Goal: Task Accomplishment & Management: Complete application form

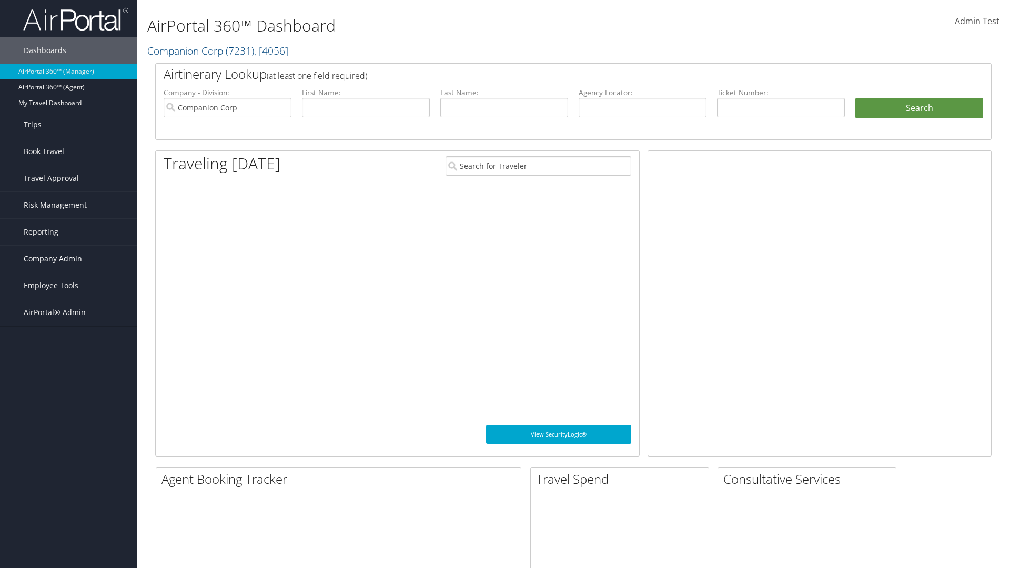
click at [68, 259] on span "Company Admin" at bounding box center [53, 259] width 58 height 26
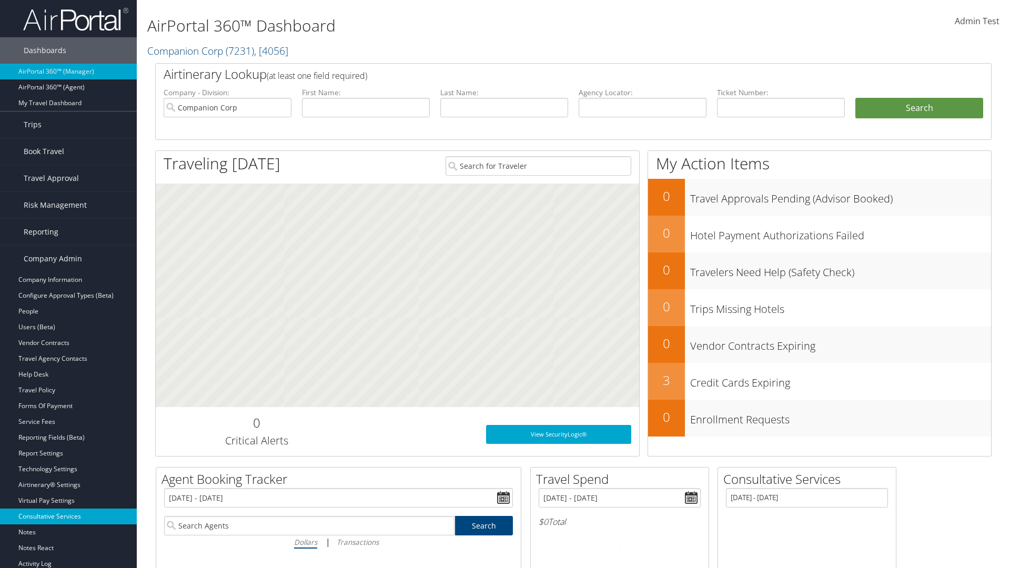
click at [68, 517] on link "Consultative Services" at bounding box center [68, 517] width 137 height 16
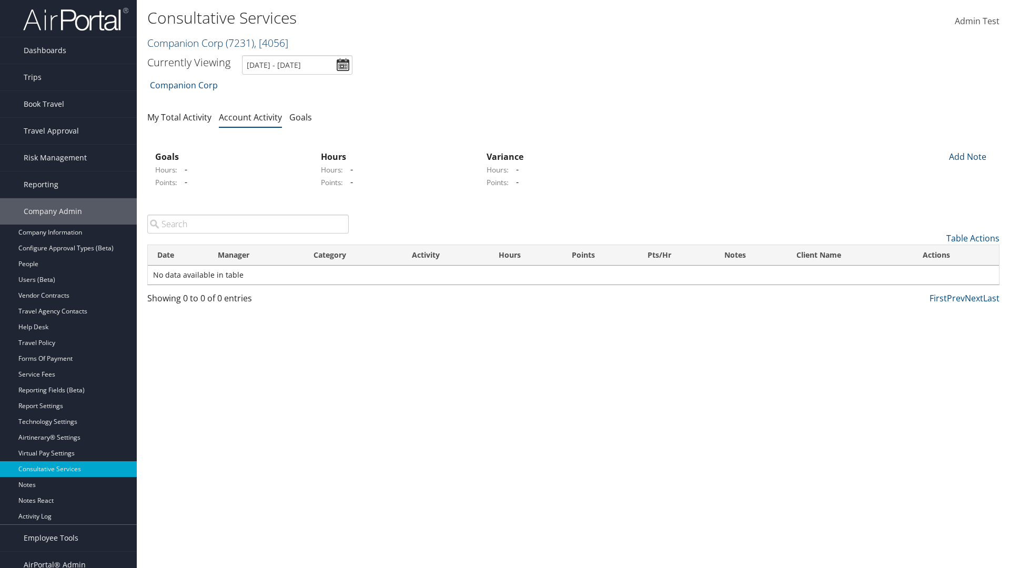
click at [185, 43] on link "Companion Corp ( 7231 ) , [ 4056 ]" at bounding box center [217, 43] width 141 height 14
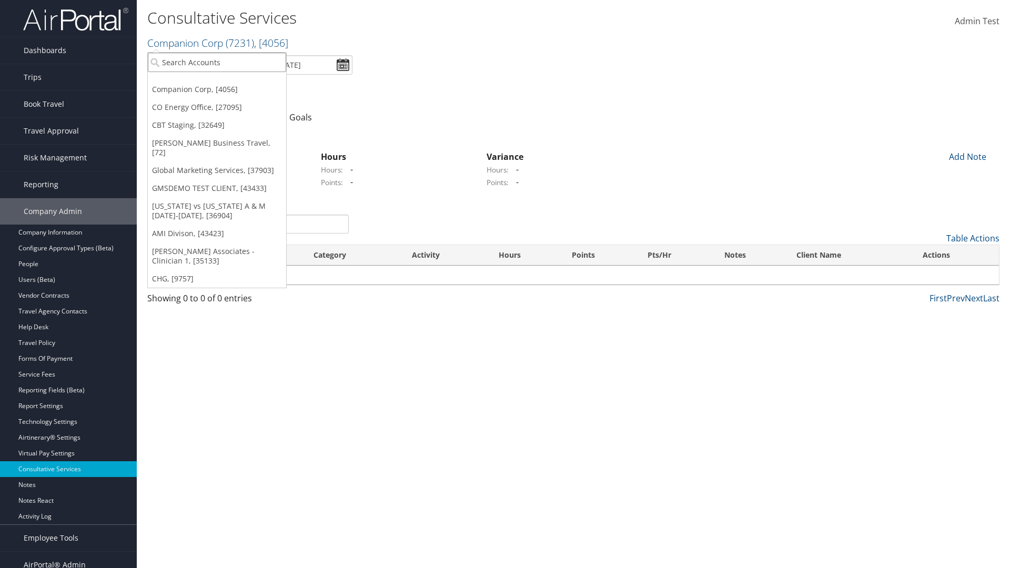
click at [217, 62] on input "search" at bounding box center [217, 62] width 138 height 19
type input "CBTSTG"
click at [217, 82] on div "CBT Staging (CBTSTG), [32649]" at bounding box center [217, 81] width 150 height 9
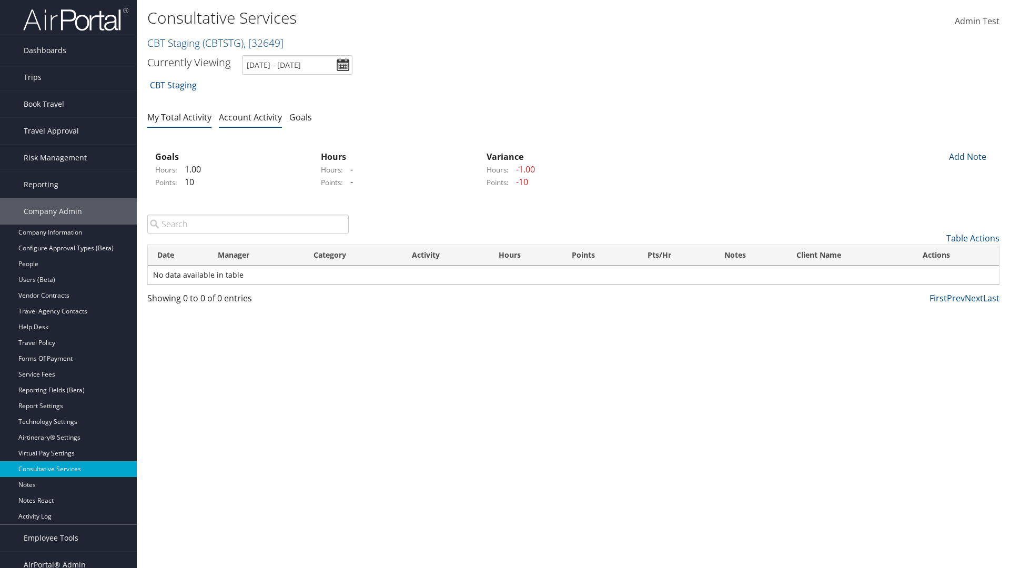
click at [179, 117] on link "My Total Activity" at bounding box center [179, 118] width 64 height 12
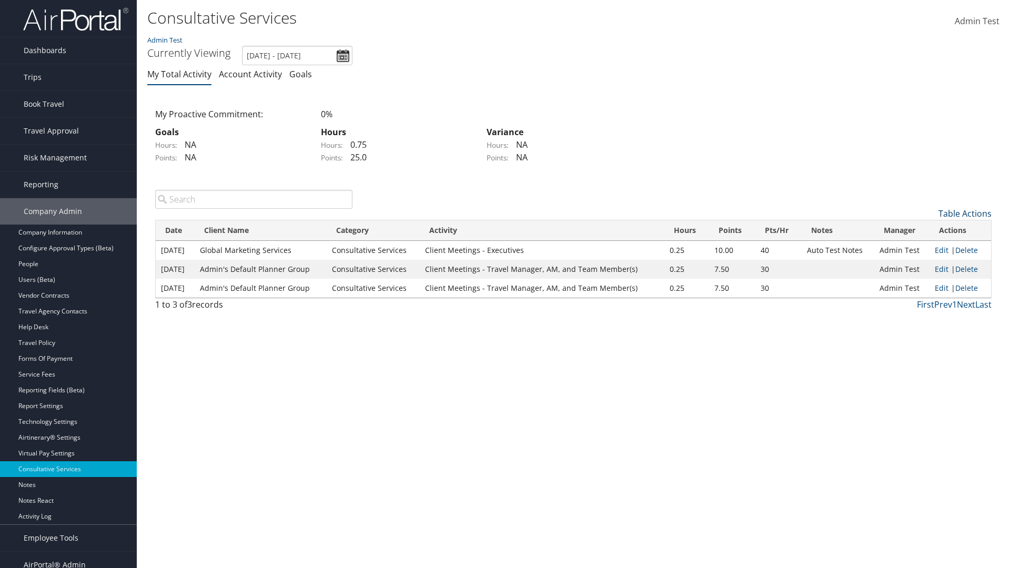
click at [965, 213] on link "Table Actions" at bounding box center [965, 214] width 53 height 12
click at [922, 229] on link "New Record" at bounding box center [922, 230] width 138 height 18
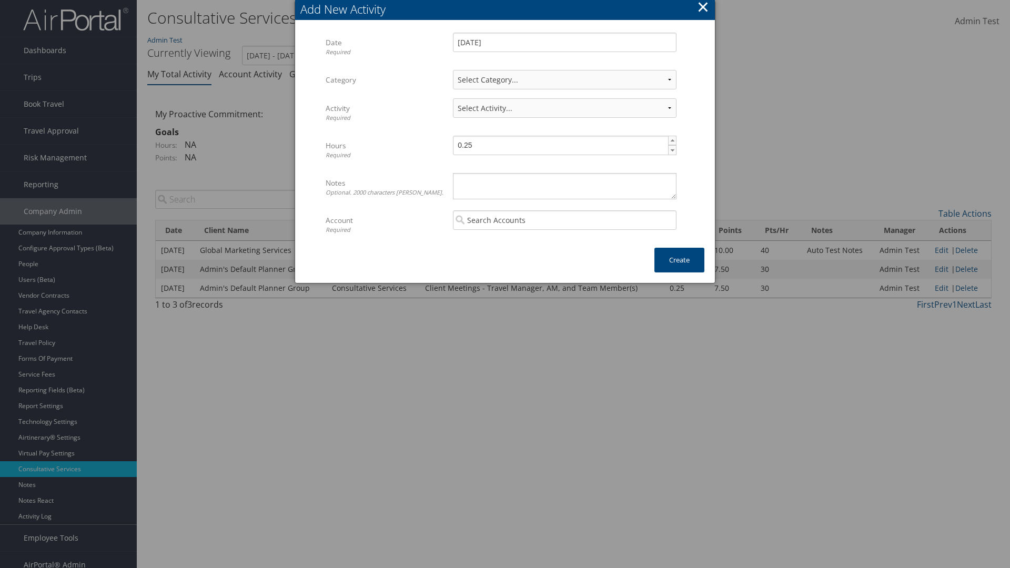
select select "1"
select select "227-1"
click at [565, 186] on textarea "Notes Optional. 2000 characters max." at bounding box center [565, 186] width 224 height 26
type textarea "Automation notes for activity"
click at [565, 220] on input "search" at bounding box center [565, 219] width 224 height 19
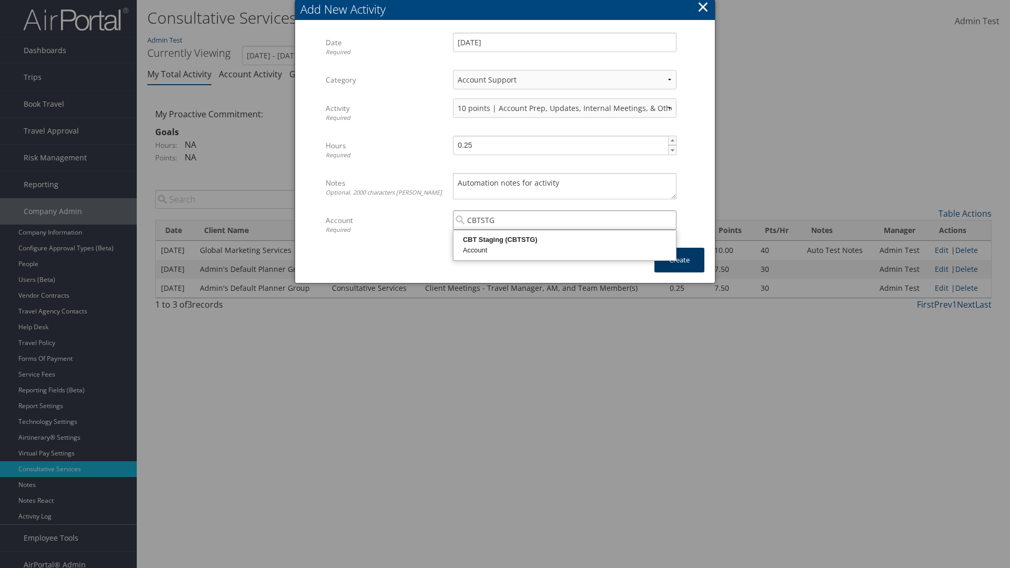
click at [565, 240] on div "CBT Staging (CBTSTG)" at bounding box center [564, 240] width 219 height 11
type input "CBT Staging"
click at [679, 260] on button "Create" at bounding box center [680, 260] width 50 height 25
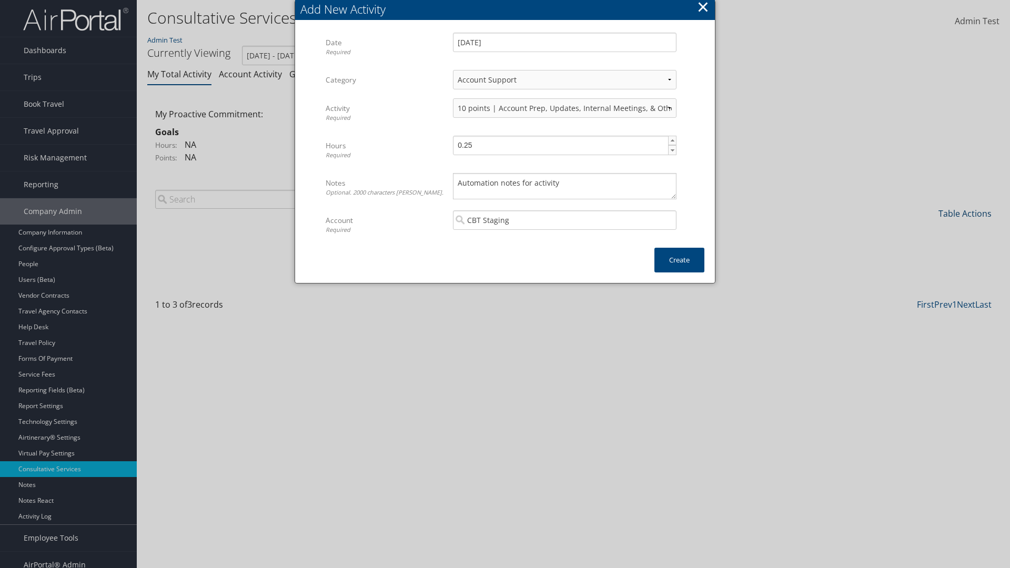
click at [965, 208] on link "Table Actions" at bounding box center [965, 214] width 53 height 12
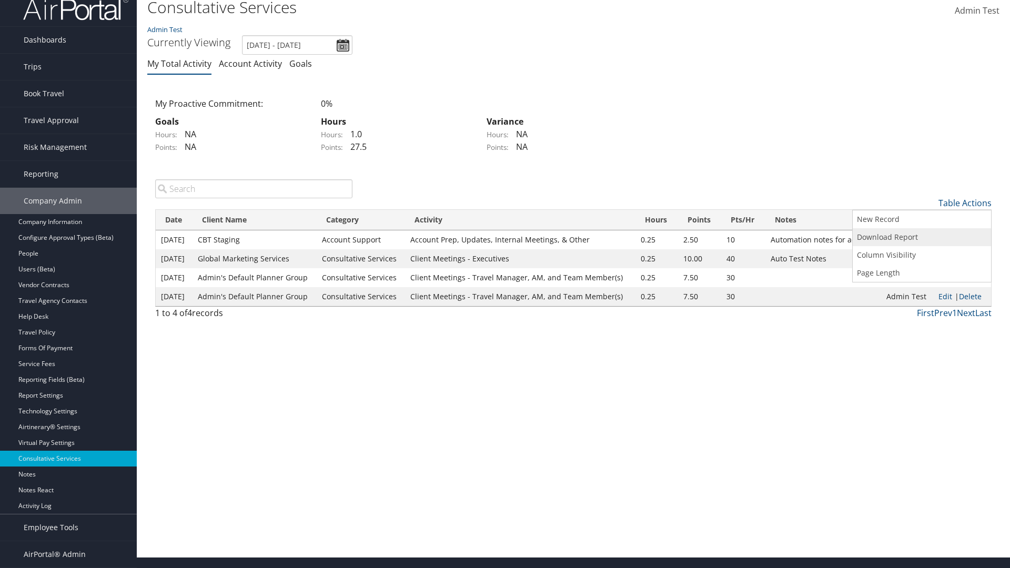
click at [922, 237] on link "Download Report" at bounding box center [922, 237] width 138 height 18
click at [965, 203] on link "Table Actions" at bounding box center [965, 203] width 53 height 12
click at [922, 255] on link "Column Visibility" at bounding box center [922, 255] width 138 height 18
click at [922, 220] on link "Date" at bounding box center [922, 221] width 138 height 18
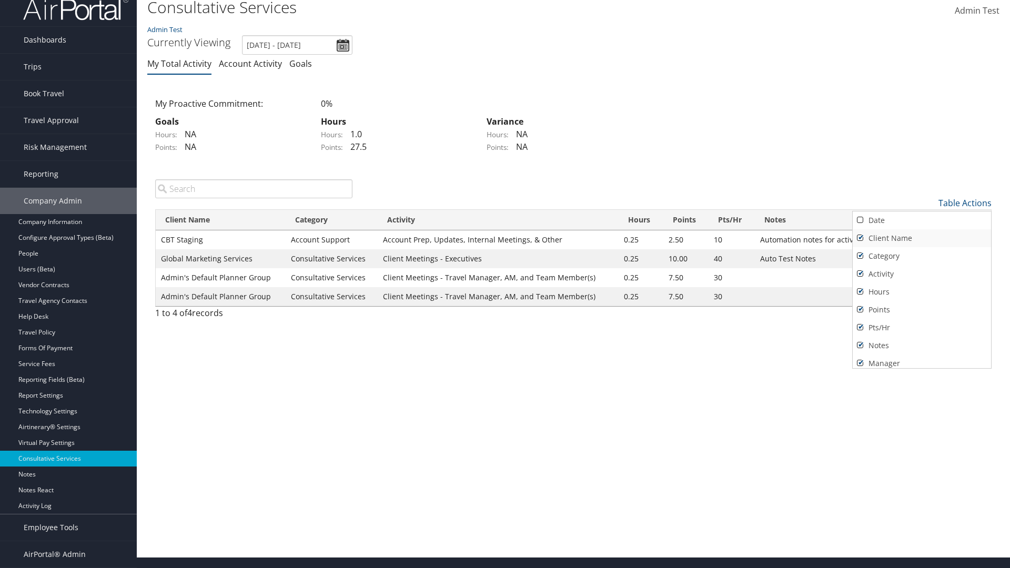
click at [922, 238] on link "Client Name" at bounding box center [922, 238] width 138 height 18
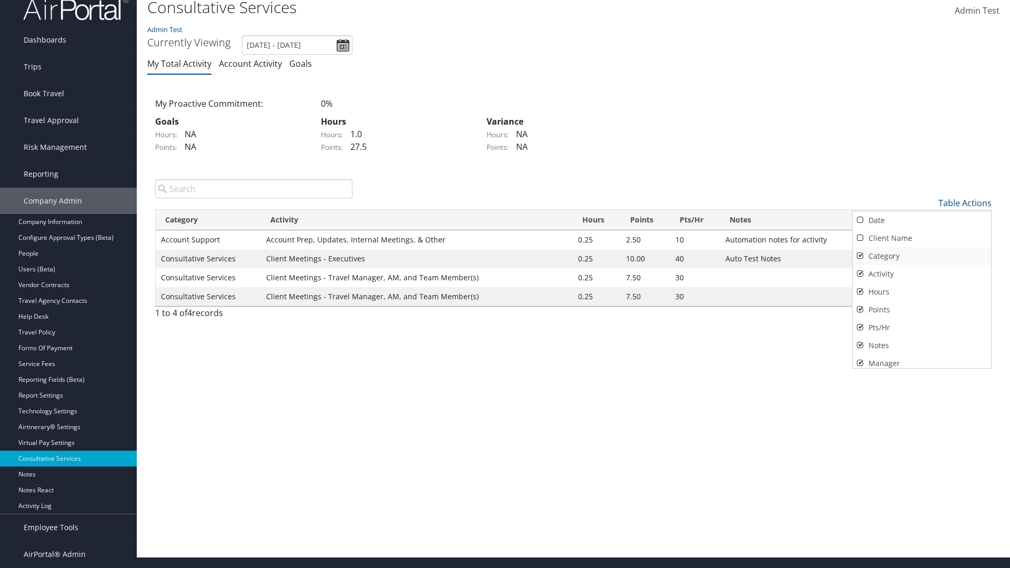
click at [922, 256] on link "Category" at bounding box center [922, 256] width 138 height 18
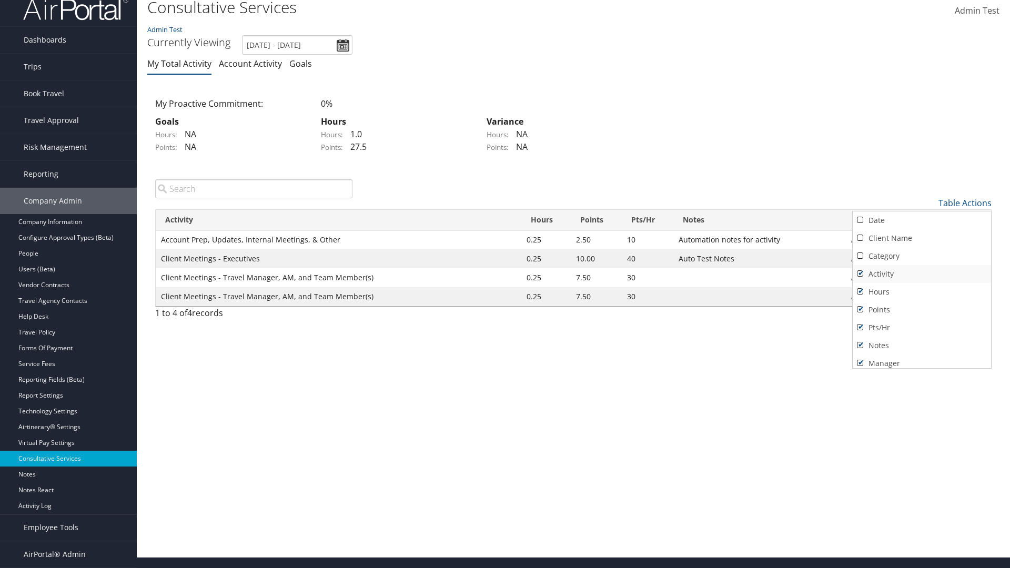
click at [922, 274] on link "Activity" at bounding box center [922, 274] width 138 height 18
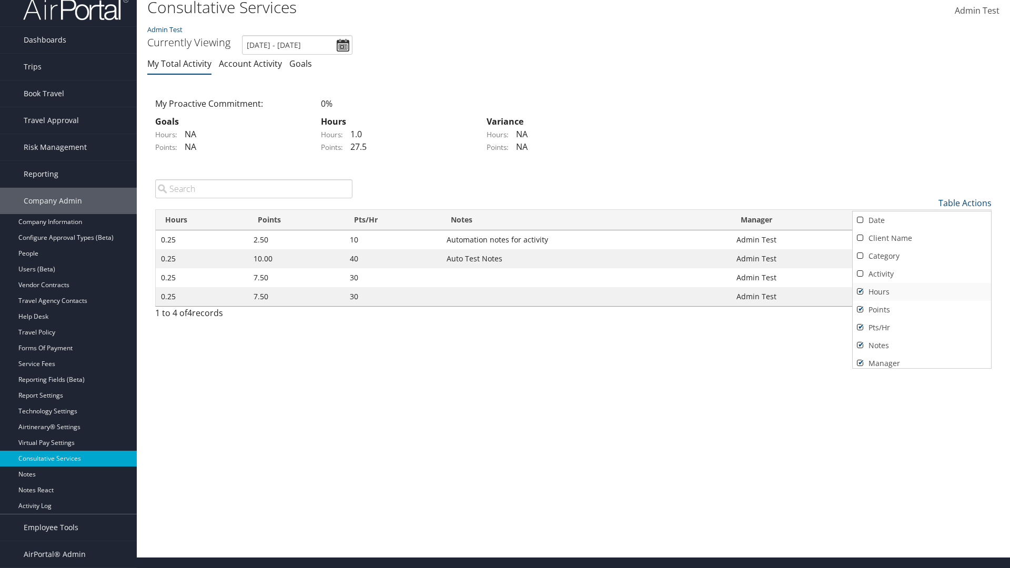
click at [922, 292] on link "Hours" at bounding box center [922, 292] width 138 height 18
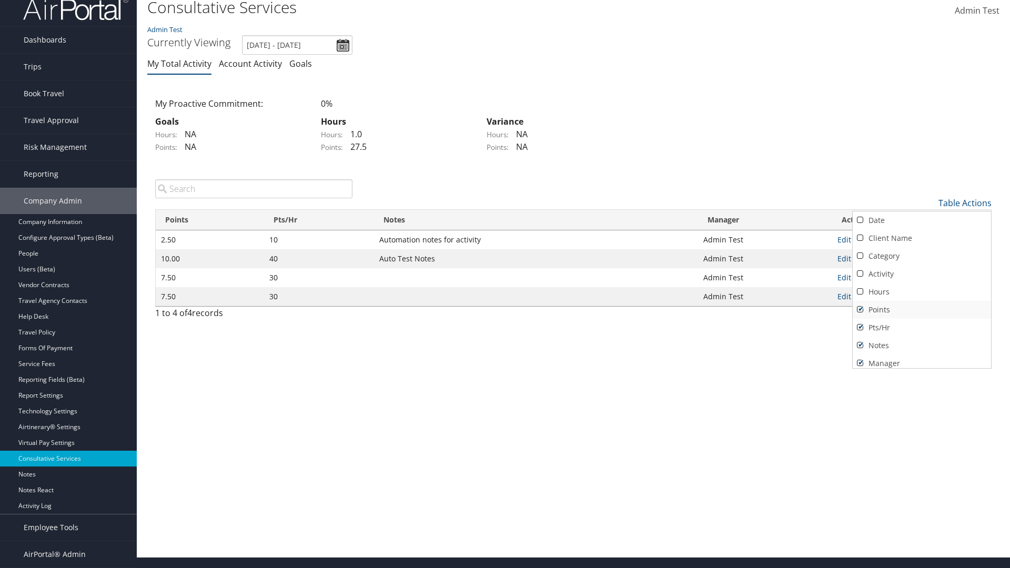
click at [922, 309] on link "Points" at bounding box center [922, 310] width 138 height 18
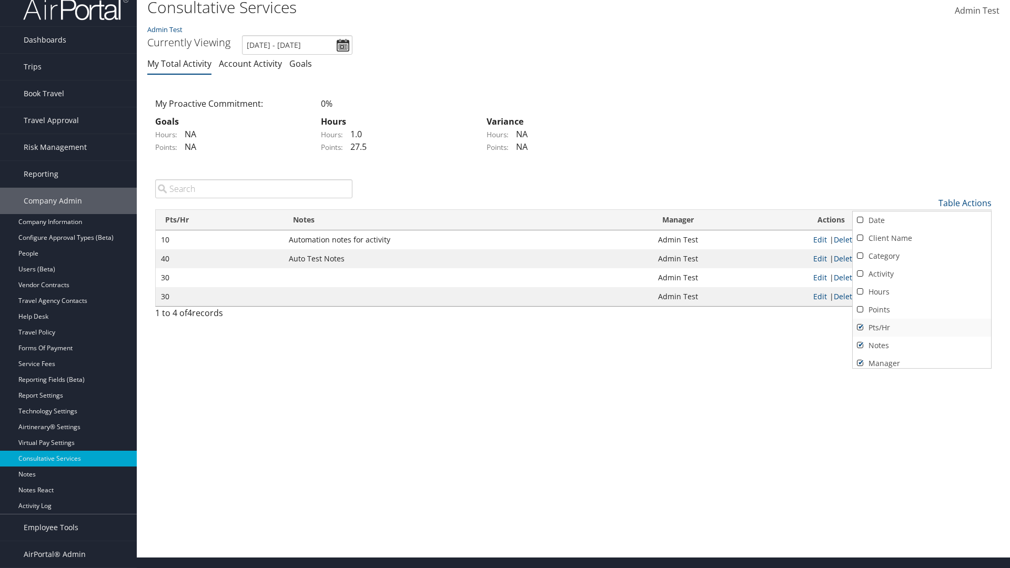
click at [922, 327] on link "Pts/Hr" at bounding box center [922, 328] width 138 height 18
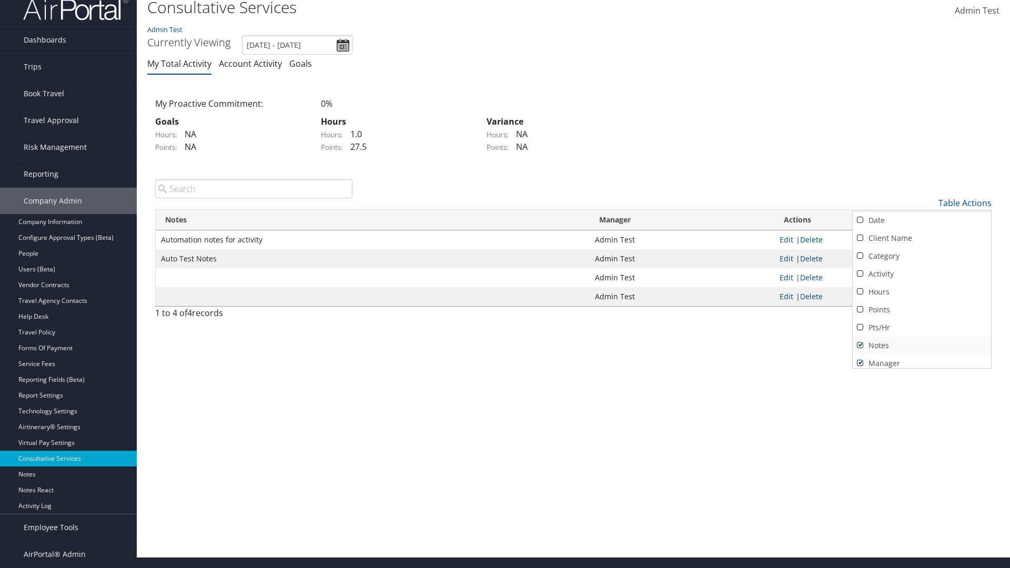
click at [922, 345] on link "Notes" at bounding box center [922, 346] width 138 height 18
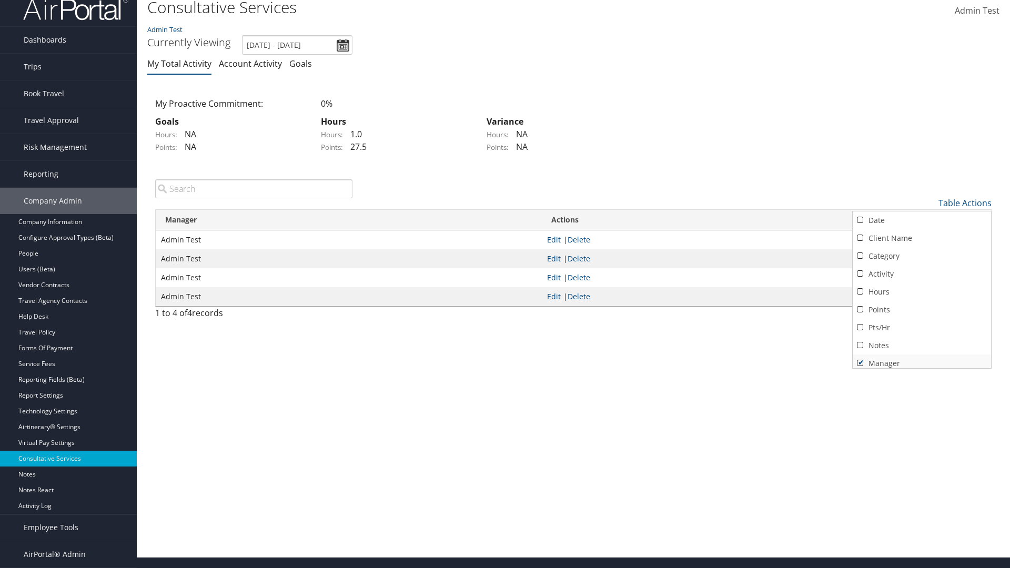
scroll to position [4, 0]
click at [922, 359] on link "Manager" at bounding box center [922, 359] width 138 height 18
click at [505, 284] on div at bounding box center [505, 284] width 1010 height 568
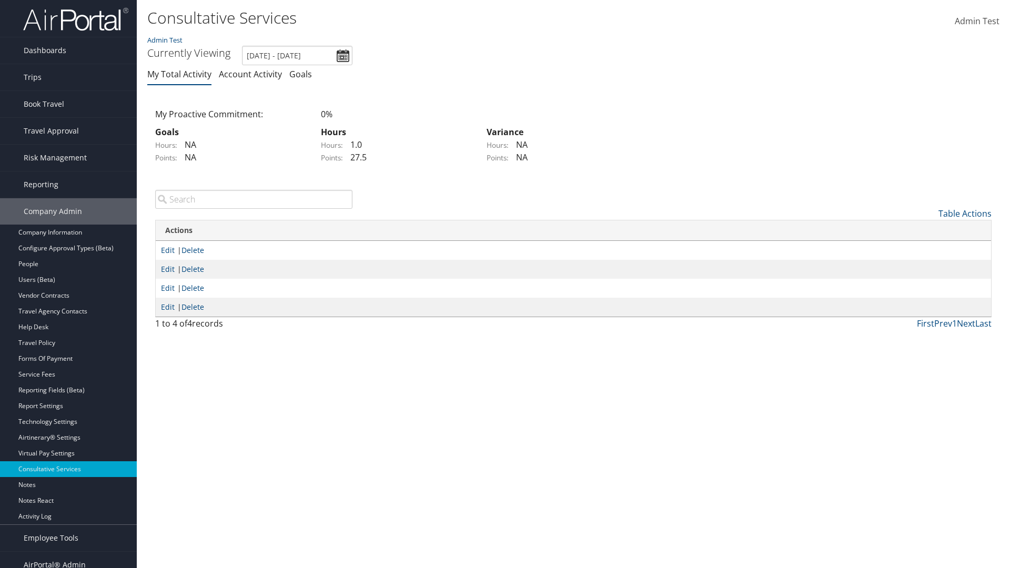
scroll to position [13, 0]
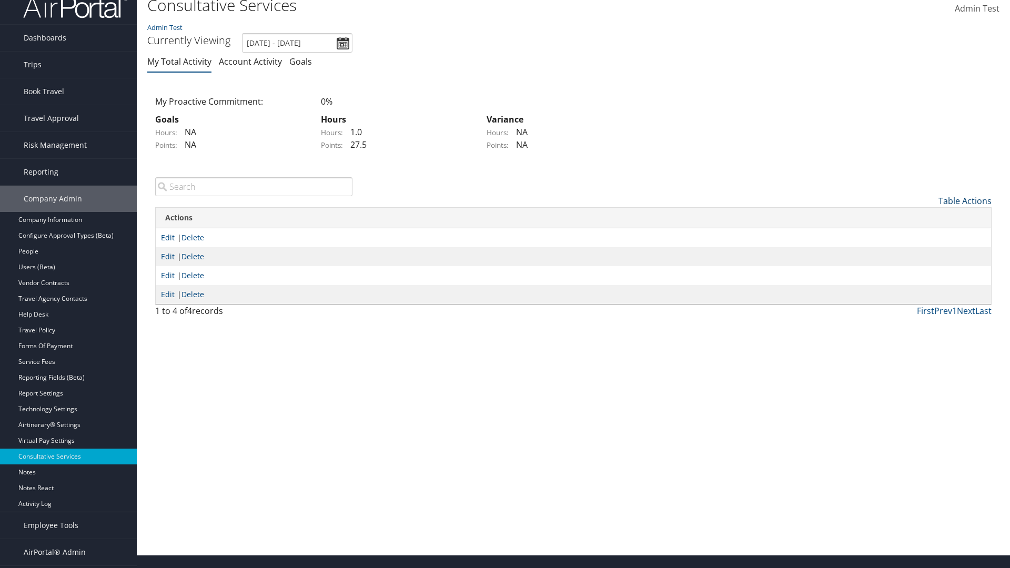
click at [965, 200] on link "Table Actions" at bounding box center [965, 201] width 53 height 12
click at [922, 218] on link "Date" at bounding box center [922, 218] width 138 height 18
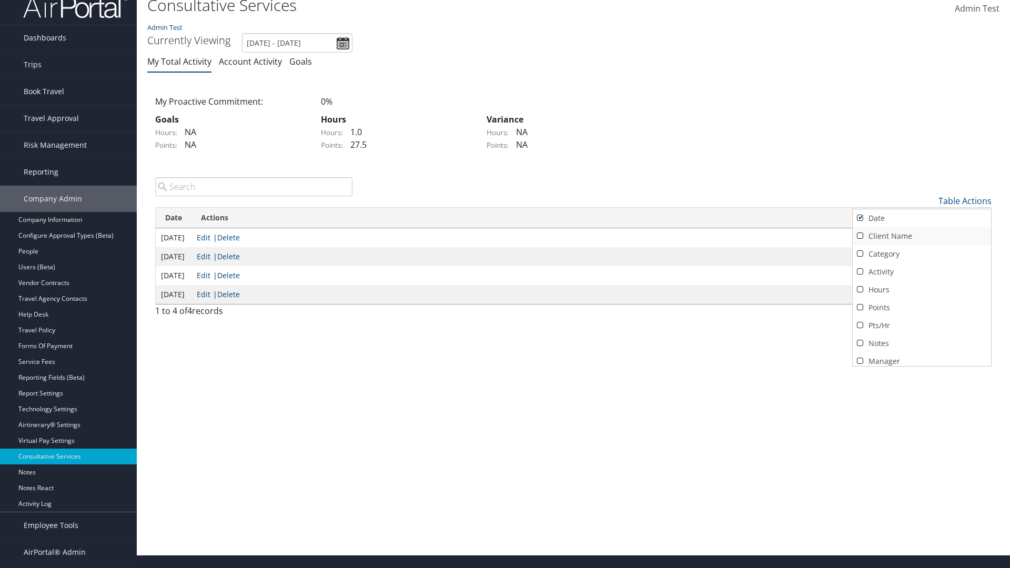
click at [922, 236] on link "Client Name" at bounding box center [922, 236] width 138 height 18
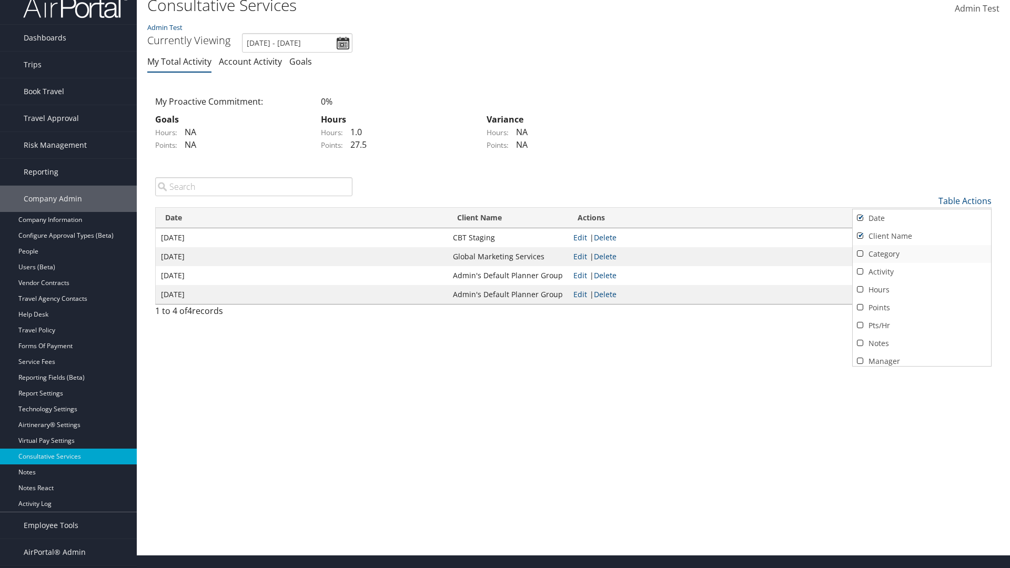
click at [922, 254] on link "Category" at bounding box center [922, 254] width 138 height 18
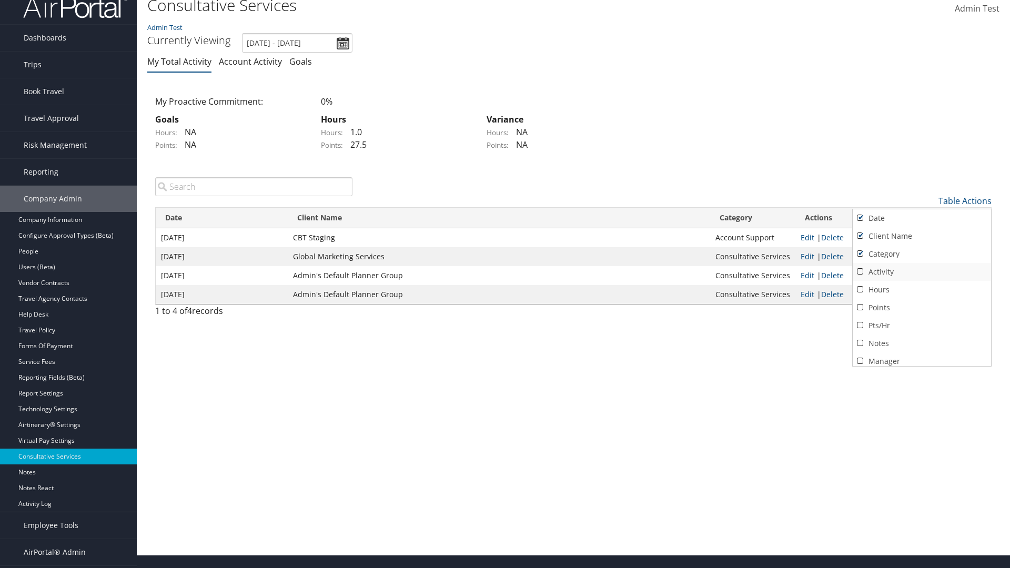
click at [922, 272] on link "Activity" at bounding box center [922, 272] width 138 height 18
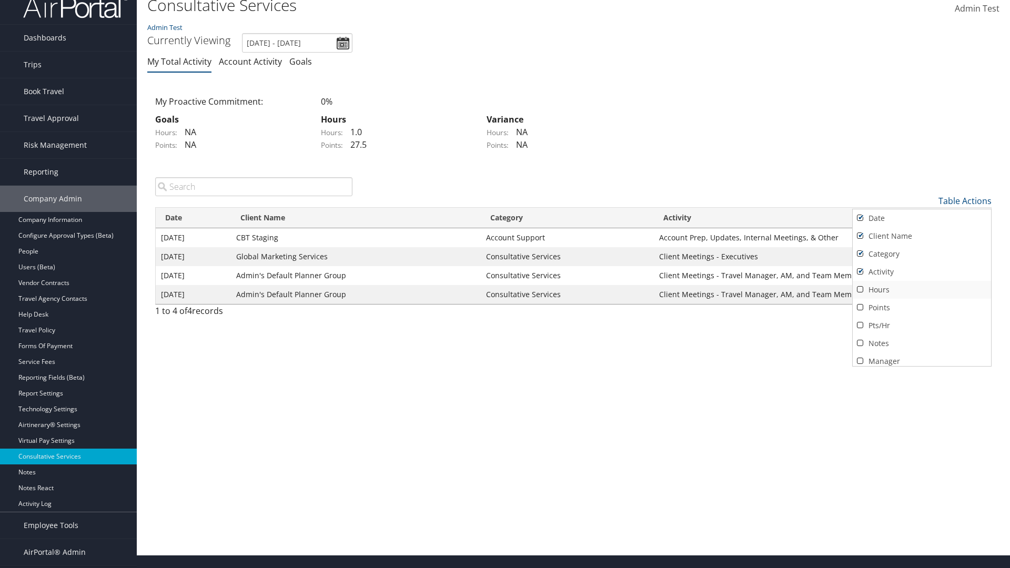
click at [922, 289] on link "Hours" at bounding box center [922, 290] width 138 height 18
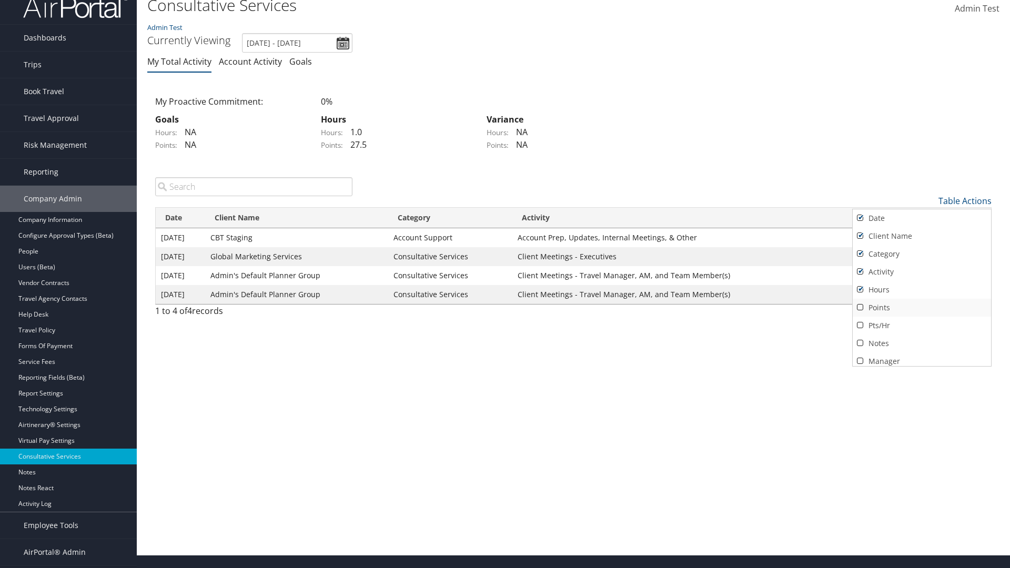
click at [922, 307] on link "Points" at bounding box center [922, 308] width 138 height 18
click at [922, 325] on link "Pts/Hr" at bounding box center [922, 326] width 138 height 18
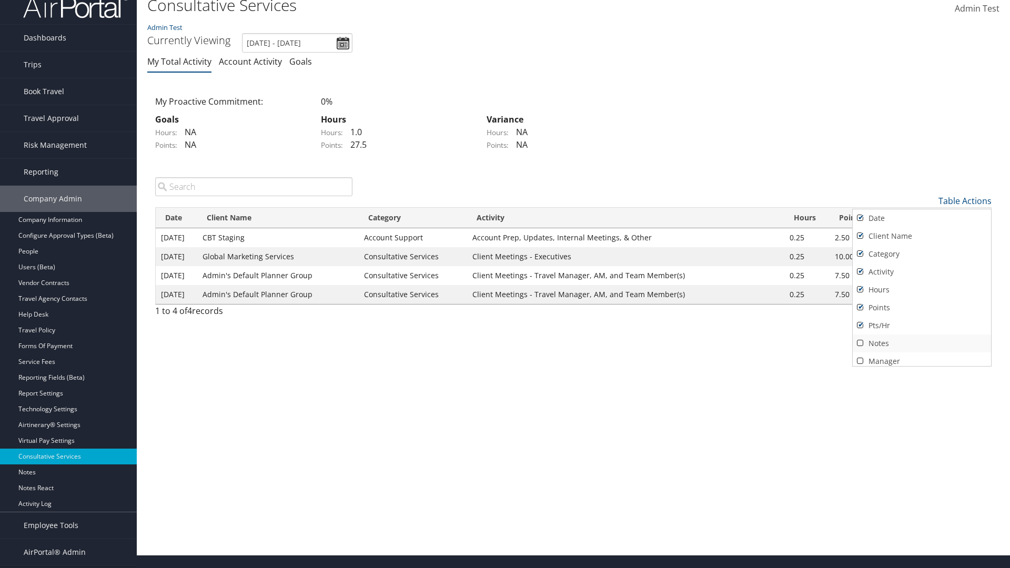
click at [922, 343] on link "Notes" at bounding box center [922, 344] width 138 height 18
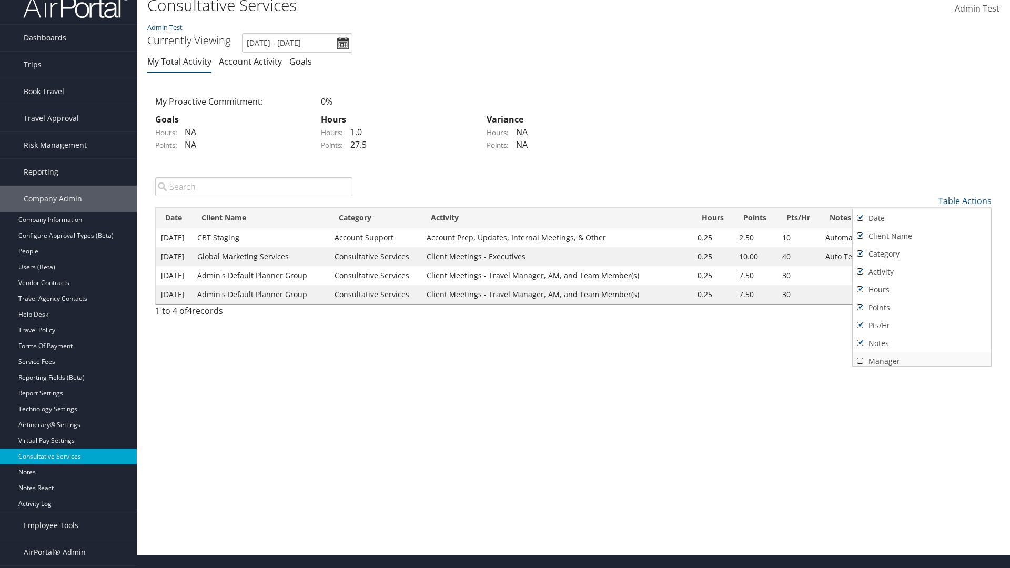
scroll to position [4, 0]
click at [922, 357] on link "Manager" at bounding box center [922, 357] width 138 height 18
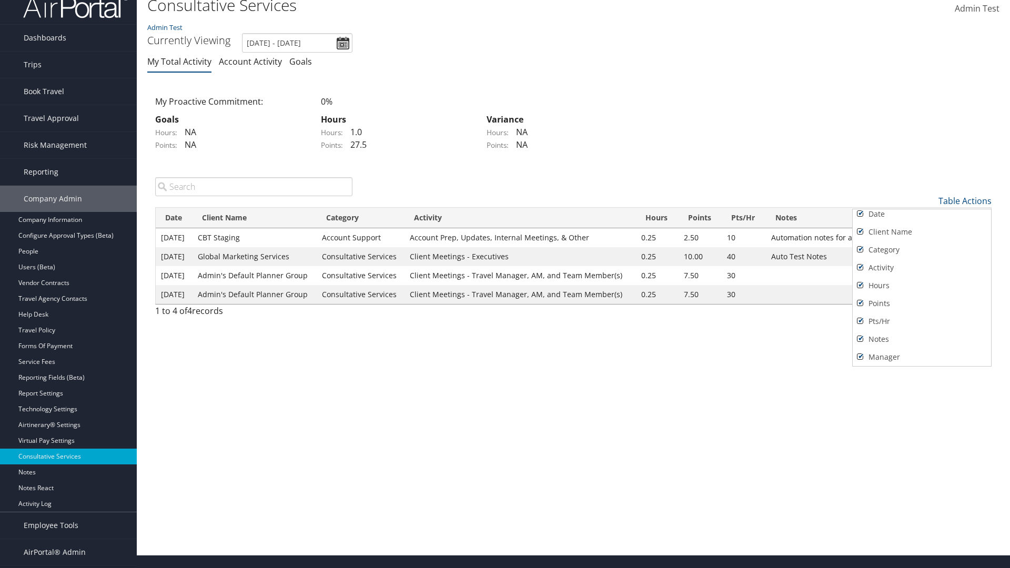
click at [505, 284] on div at bounding box center [505, 284] width 1010 height 568
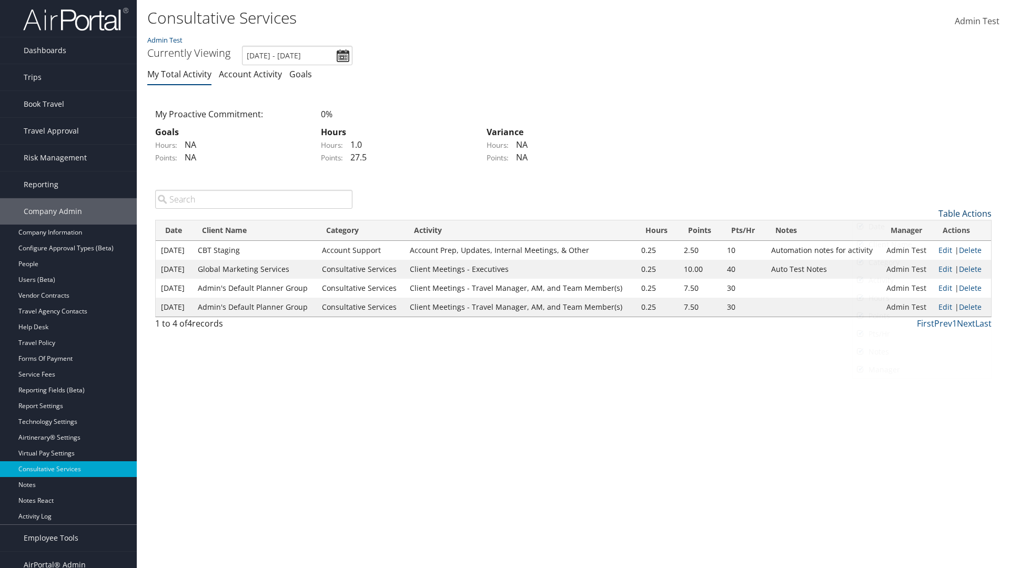
click at [965, 208] on link "Table Actions" at bounding box center [965, 214] width 53 height 12
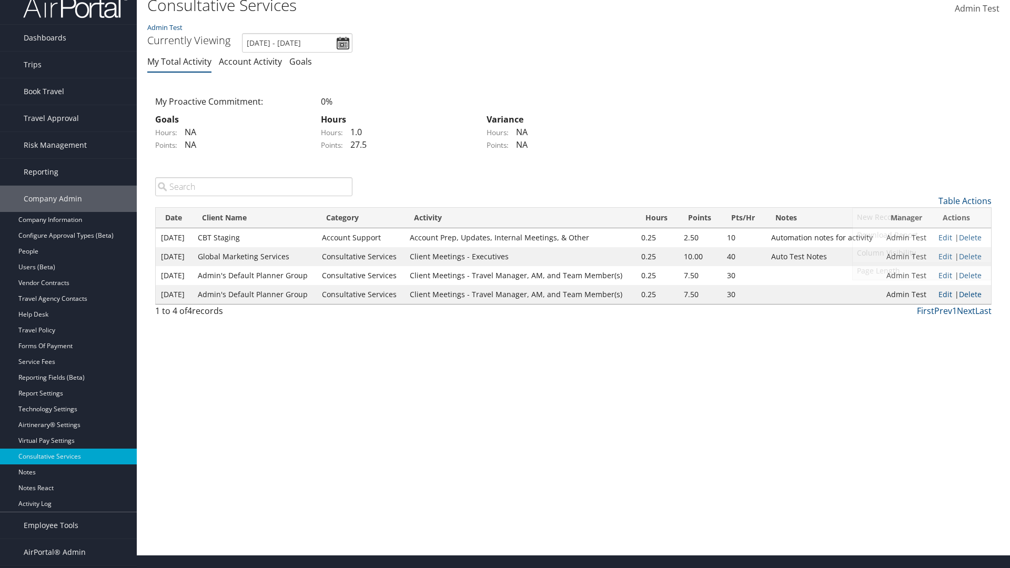
click at [922, 270] on link "Page Length" at bounding box center [922, 271] width 138 height 18
click at [922, 254] on link "50" at bounding box center [922, 254] width 138 height 18
click at [965, 200] on link "Table Actions" at bounding box center [965, 201] width 53 height 12
click at [922, 270] on link "Page Length" at bounding box center [922, 271] width 138 height 18
click at [922, 272] on link "100" at bounding box center [922, 272] width 138 height 18
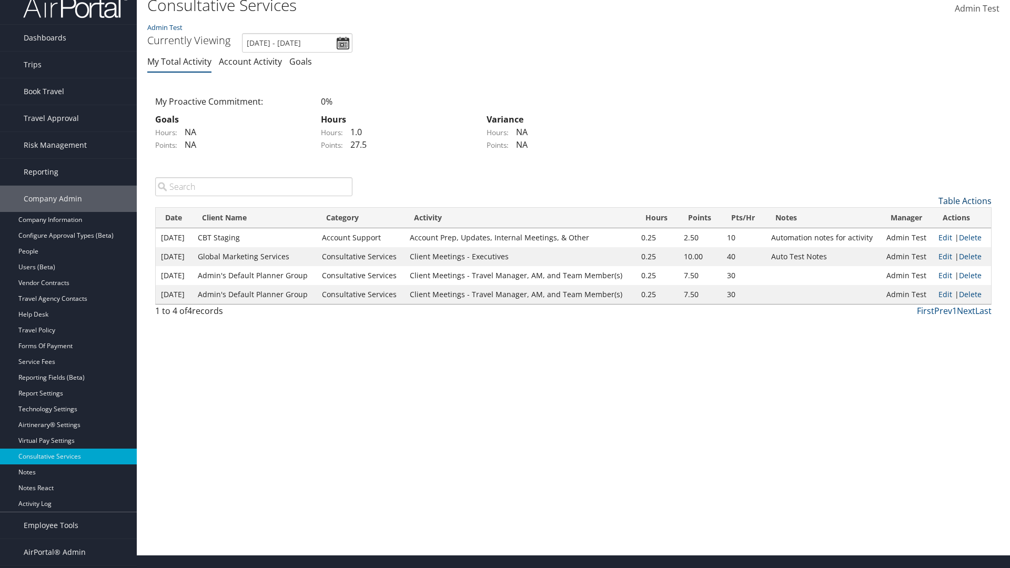
click at [965, 200] on link "Table Actions" at bounding box center [965, 201] width 53 height 12
click at [922, 218] on link "10" at bounding box center [922, 218] width 138 height 18
click at [965, 200] on link "Table Actions" at bounding box center [965, 201] width 53 height 12
click at [922, 270] on link "Page Length" at bounding box center [922, 271] width 138 height 18
